Goal: Task Accomplishment & Management: Manage account settings

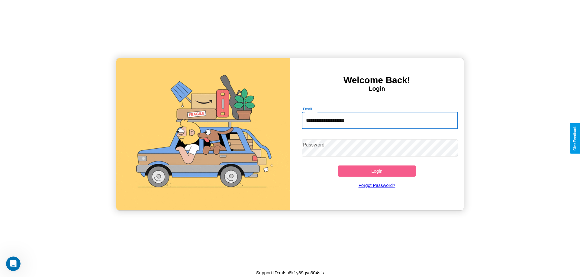
type input "**********"
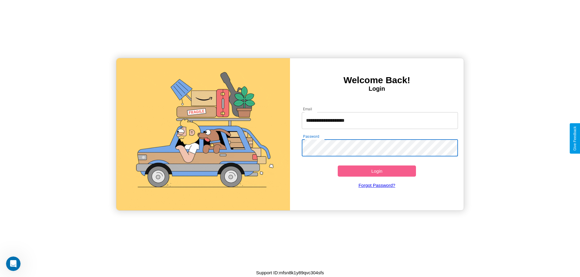
click at [376, 171] on button "Login" at bounding box center [376, 171] width 78 height 11
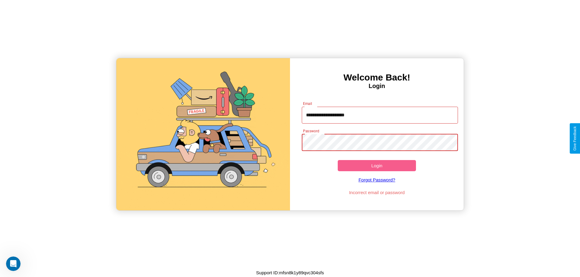
click at [376, 166] on button "Login" at bounding box center [376, 165] width 78 height 11
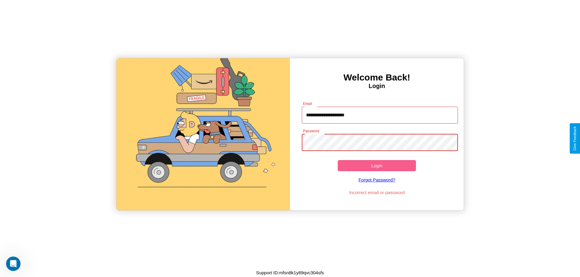
click at [376, 166] on button "Login" at bounding box center [376, 165] width 78 height 11
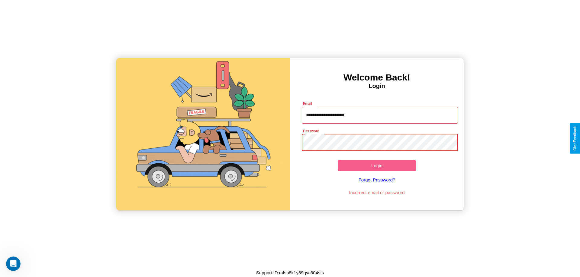
click at [376, 166] on button "Login" at bounding box center [376, 165] width 78 height 11
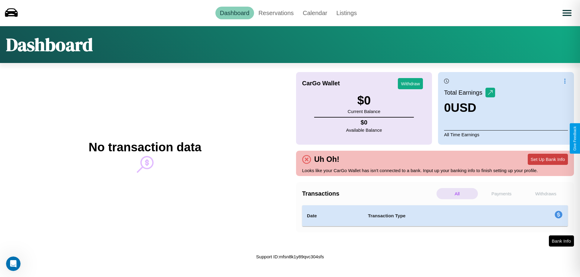
click at [547, 159] on button "Set Up Bank Info" at bounding box center [547, 159] width 40 height 11
